Goal: Information Seeking & Learning: Learn about a topic

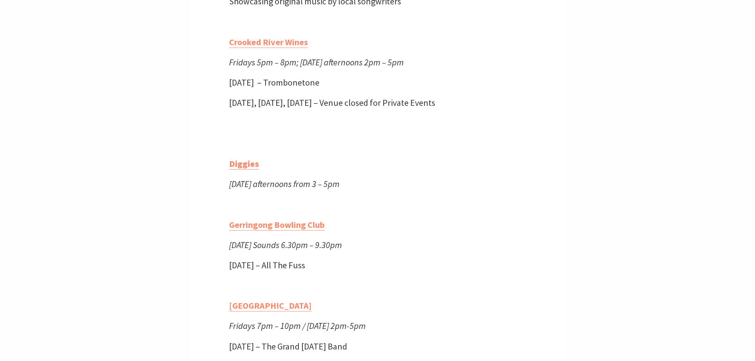
scroll to position [634, 0]
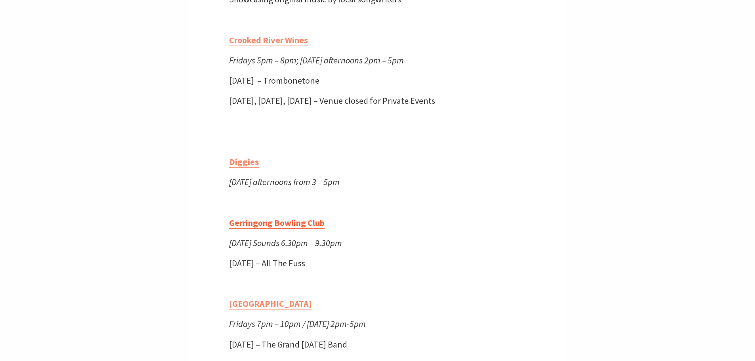
click at [300, 229] on link "Gerringong Bowling Club" at bounding box center [277, 222] width 96 height 11
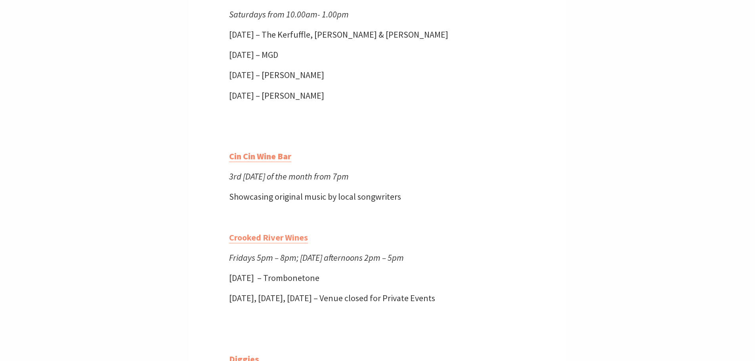
scroll to position [436, 0]
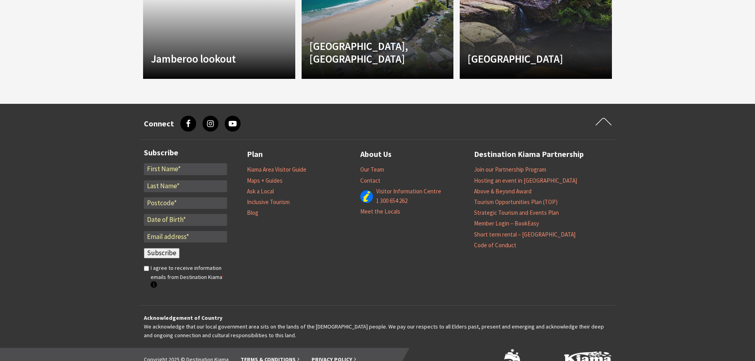
scroll to position [753, 0]
